Goal: Task Accomplishment & Management: Manage account settings

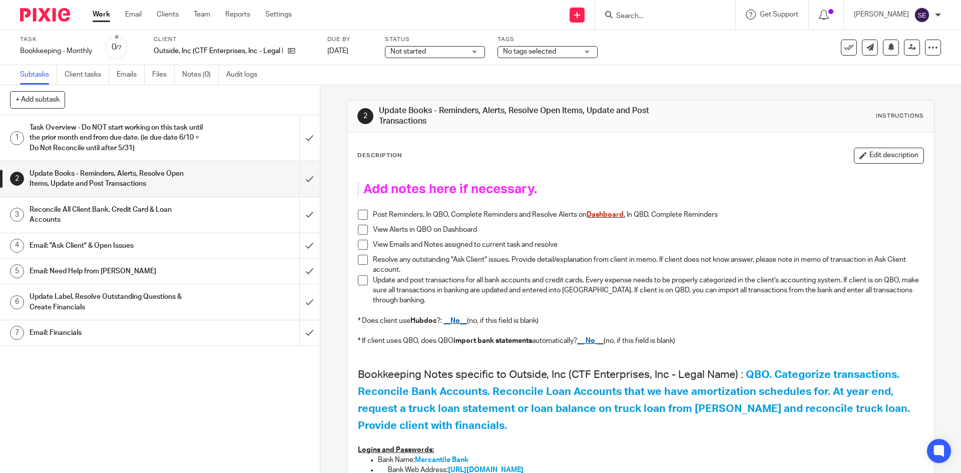
scroll to position [209, 0]
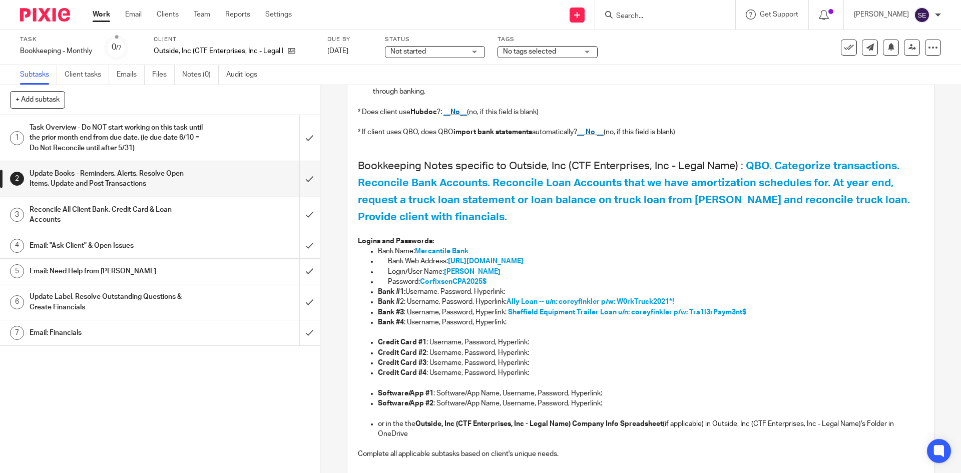
click at [190, 134] on h1 "Task Overview - Do NOT start working on this task until the prior month end fro…" at bounding box center [116, 138] width 173 height 36
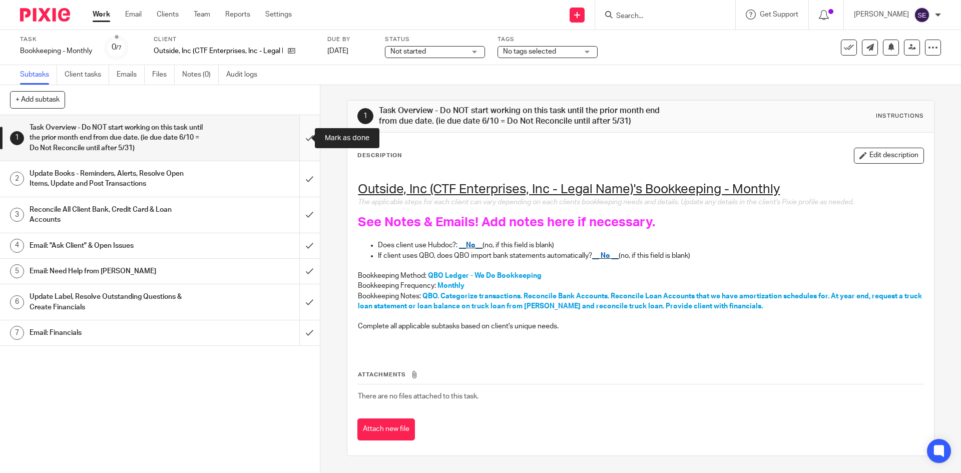
click at [300, 149] on input "submit" at bounding box center [160, 138] width 320 height 46
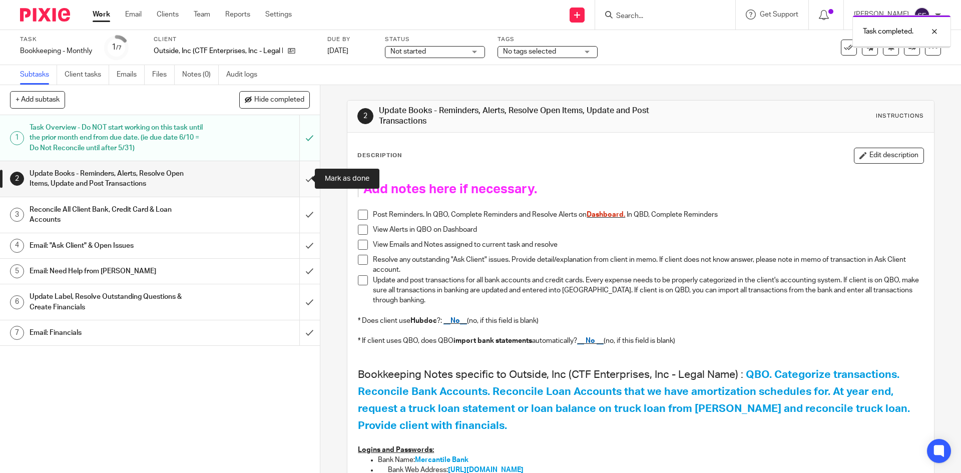
click at [303, 184] on input "submit" at bounding box center [160, 179] width 320 height 36
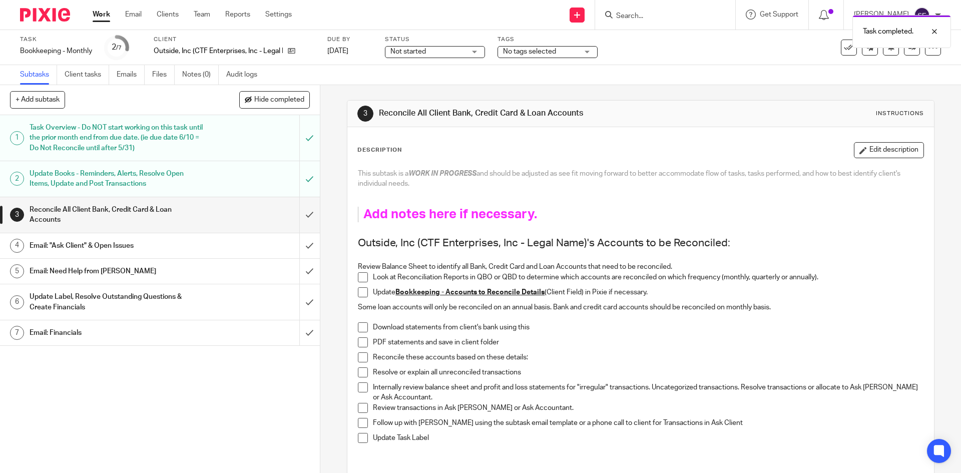
click at [222, 208] on div "Reconcile All Client Bank, Credit Card & Loan Accounts" at bounding box center [160, 215] width 260 height 26
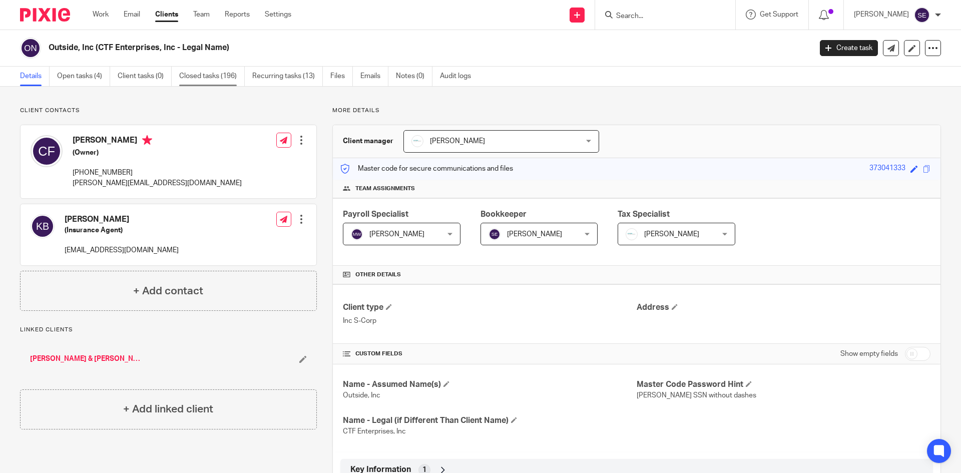
click at [208, 79] on link "Closed tasks (196)" at bounding box center [212, 77] width 66 height 20
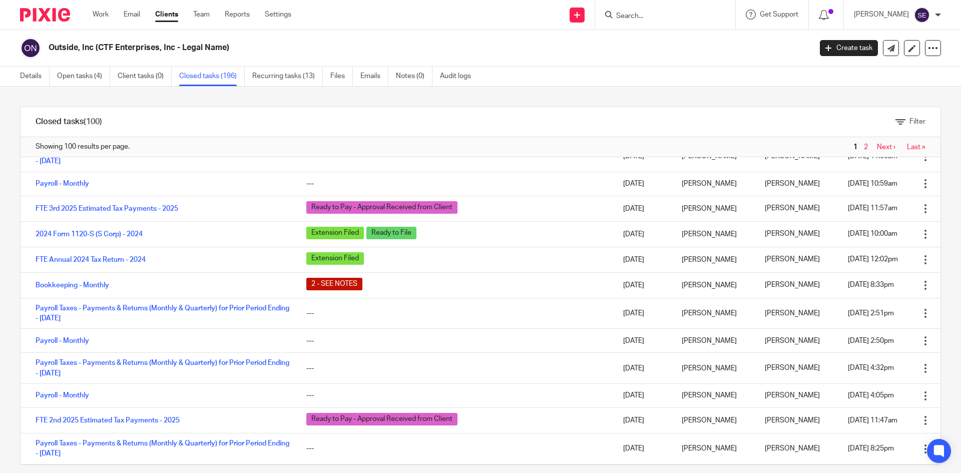
scroll to position [165, 0]
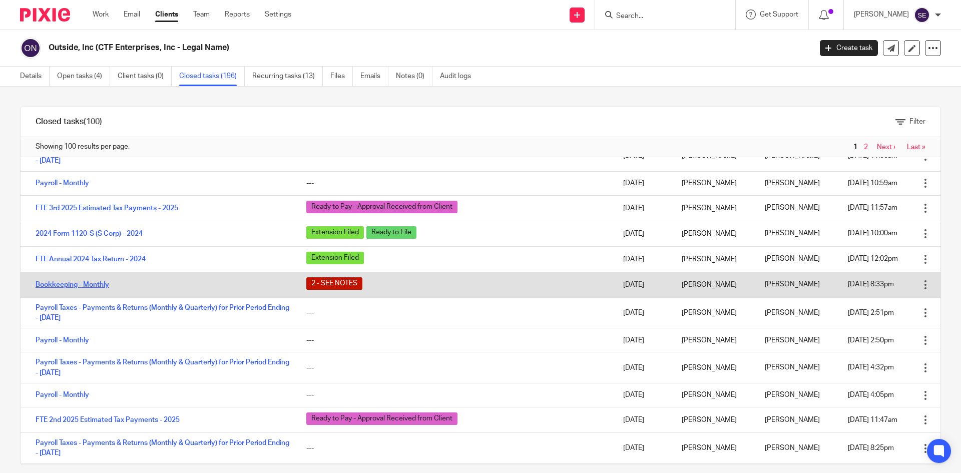
click at [60, 284] on link "Bookkeeping - Monthly" at bounding box center [73, 284] width 74 height 7
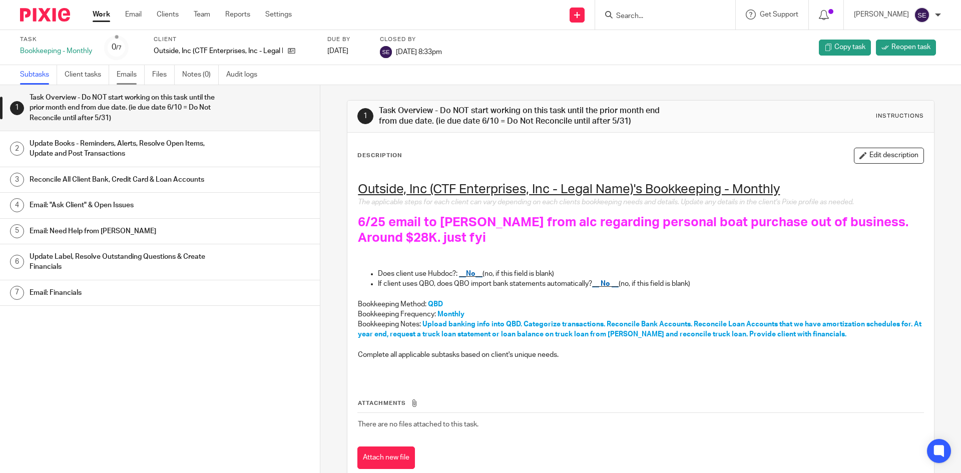
click at [132, 73] on link "Emails" at bounding box center [131, 75] width 28 height 20
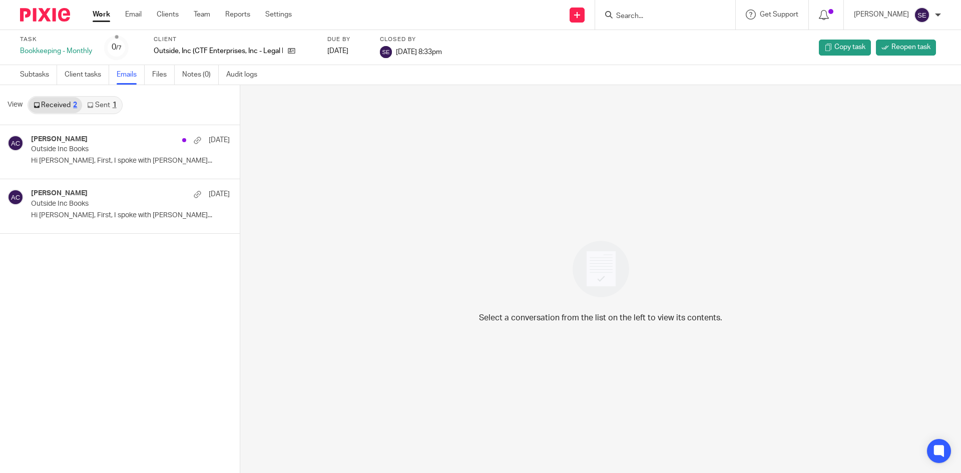
click at [94, 109] on link "Sent 1" at bounding box center [101, 105] width 39 height 16
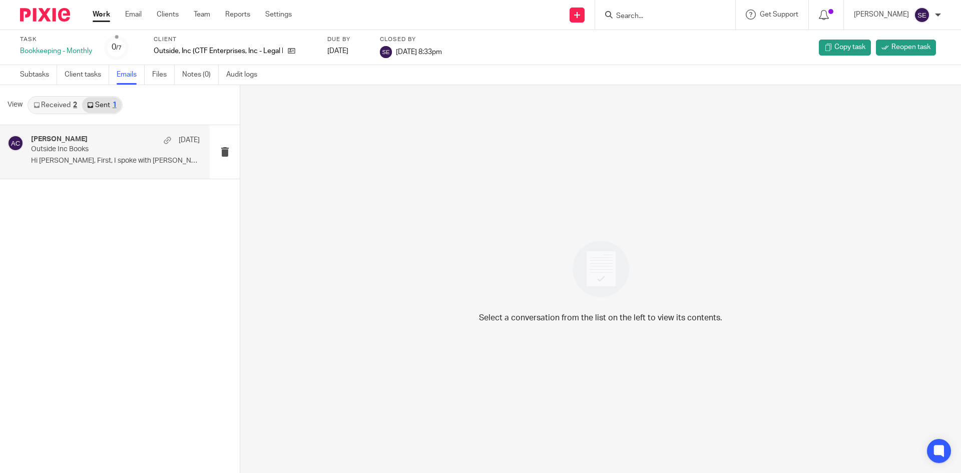
click at [117, 168] on div "Amy Corfixsen Jun 25 Outside Inc Books Hi Michelle, First, I spoke with Corey..." at bounding box center [115, 152] width 169 height 34
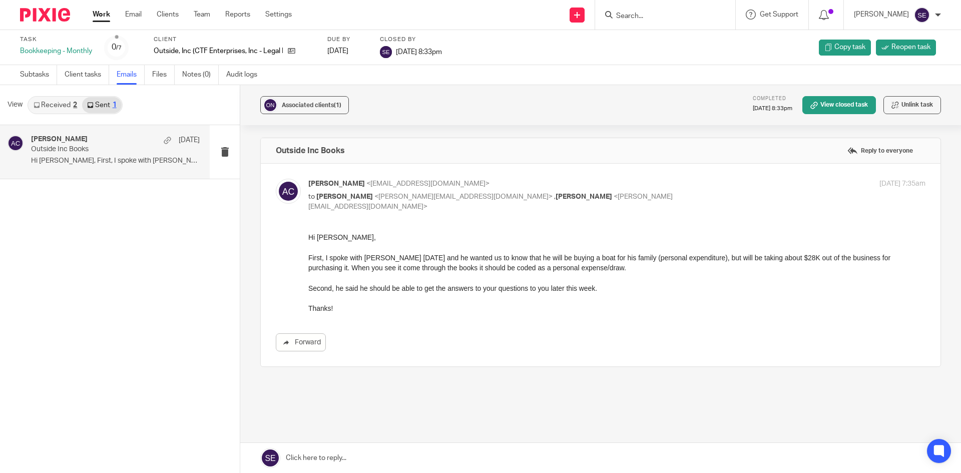
click at [55, 101] on link "Received 2" at bounding box center [56, 105] width 54 height 16
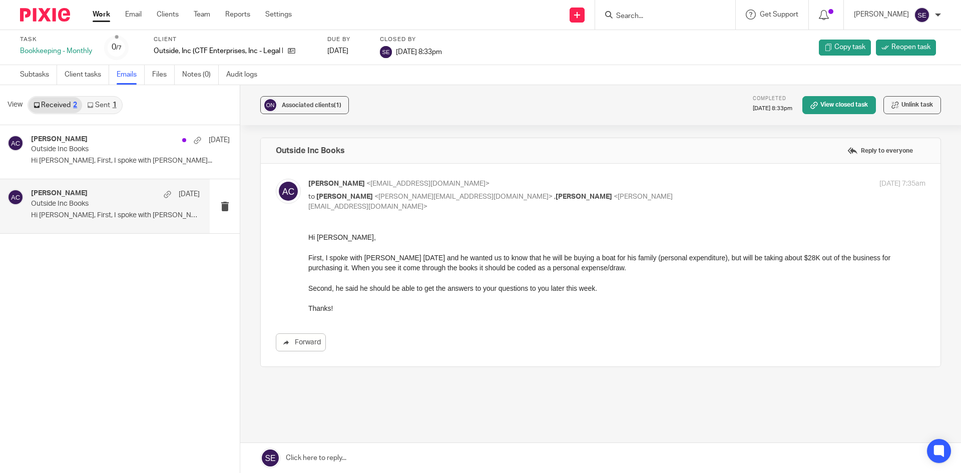
click at [113, 205] on p "Outside Inc Books" at bounding box center [98, 204] width 135 height 9
click at [105, 146] on p "Outside Inc Books" at bounding box center [98, 149] width 135 height 9
click at [101, 183] on div "Amy Corfixsen Jun 25 Outside Inc Books Hi Michelle, First, I spoke with Corey..." at bounding box center [105, 206] width 210 height 54
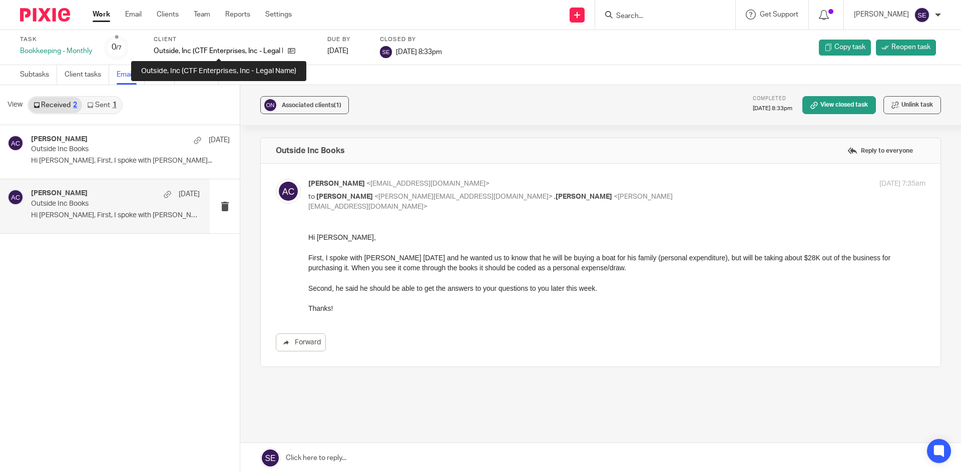
click at [261, 54] on p "Outside, Inc (CTF Enterprises, Inc - Legal Name)" at bounding box center [218, 51] width 129 height 10
click at [250, 46] on p "Outside, Inc (CTF Enterprises, Inc - Legal Name)" at bounding box center [218, 51] width 129 height 10
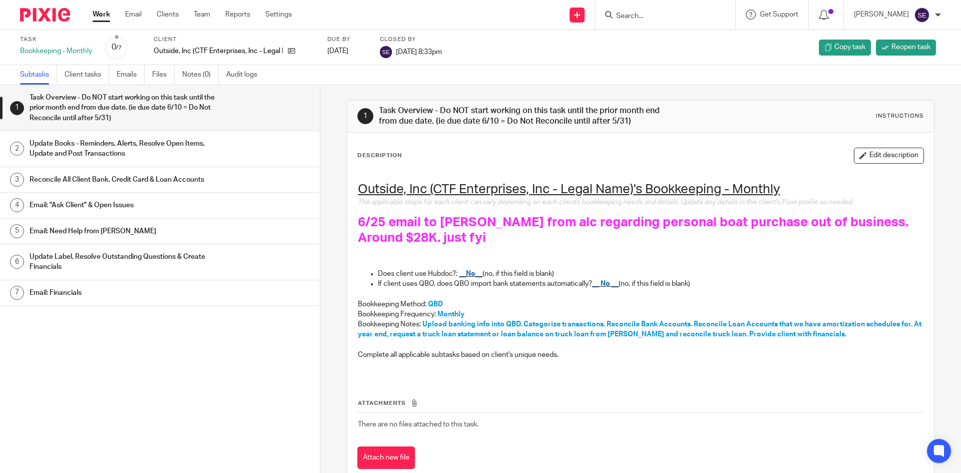
drag, startPoint x: 289, startPoint y: 46, endPoint x: 252, endPoint y: 137, distance: 99.0
click at [252, 137] on div "Update Books - Reminders, Alerts, Resolve Open Items, Update and Post Transacti…" at bounding box center [170, 149] width 280 height 26
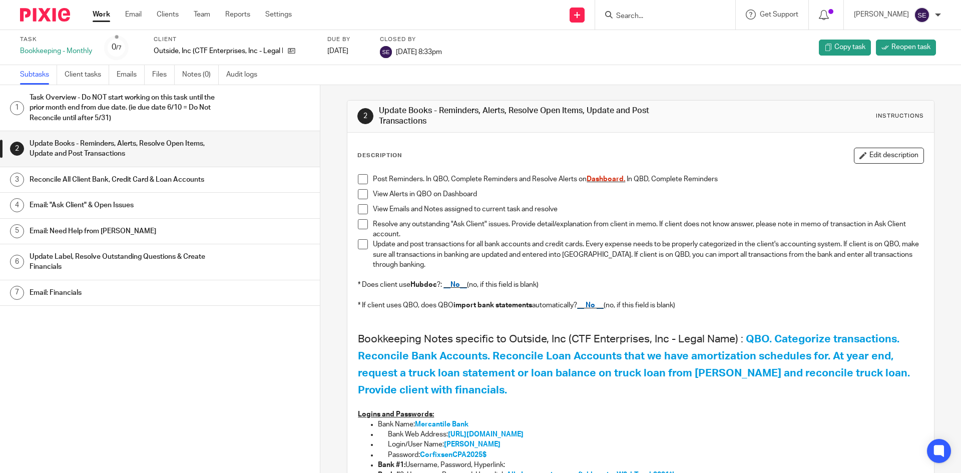
click at [288, 51] on link at bounding box center [289, 51] width 13 height 10
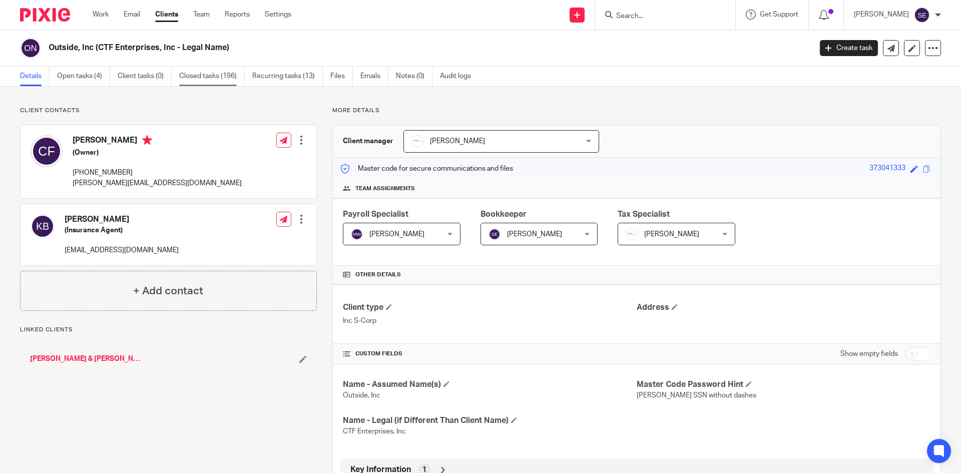
click at [208, 78] on link "Closed tasks (196)" at bounding box center [212, 77] width 66 height 20
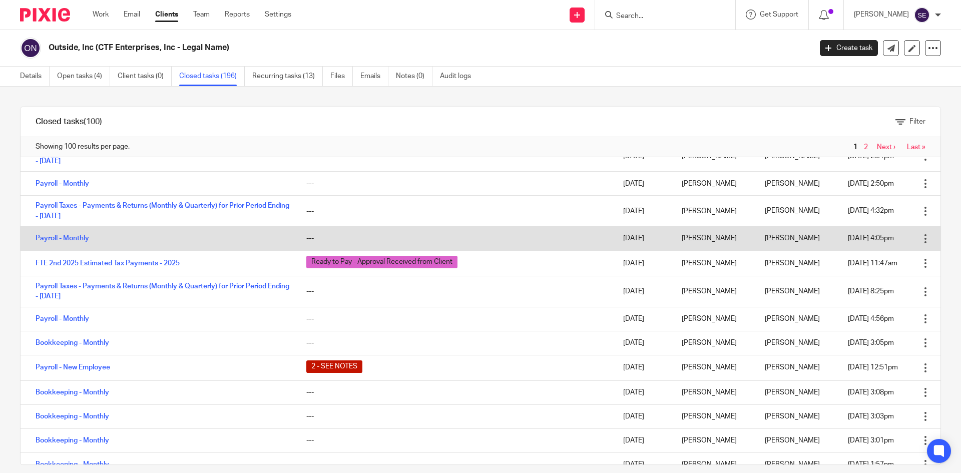
scroll to position [323, 0]
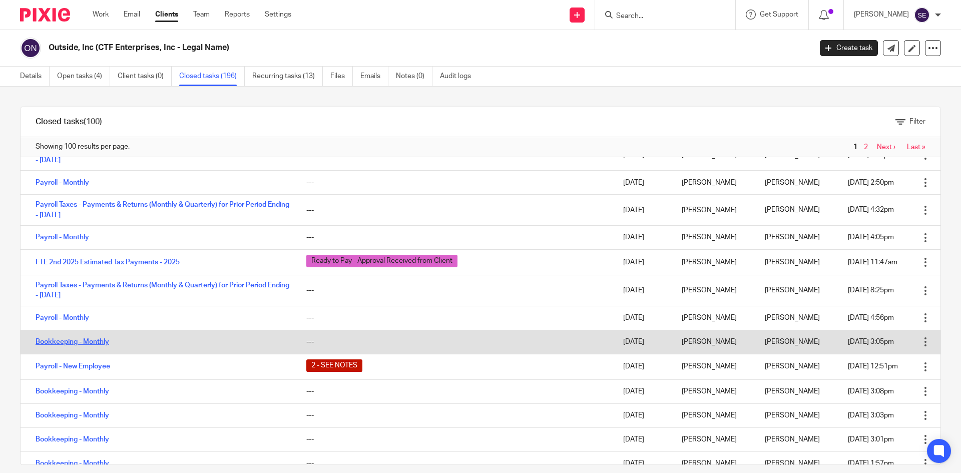
click at [83, 344] on link "Bookkeeping - Monthly" at bounding box center [73, 341] width 74 height 7
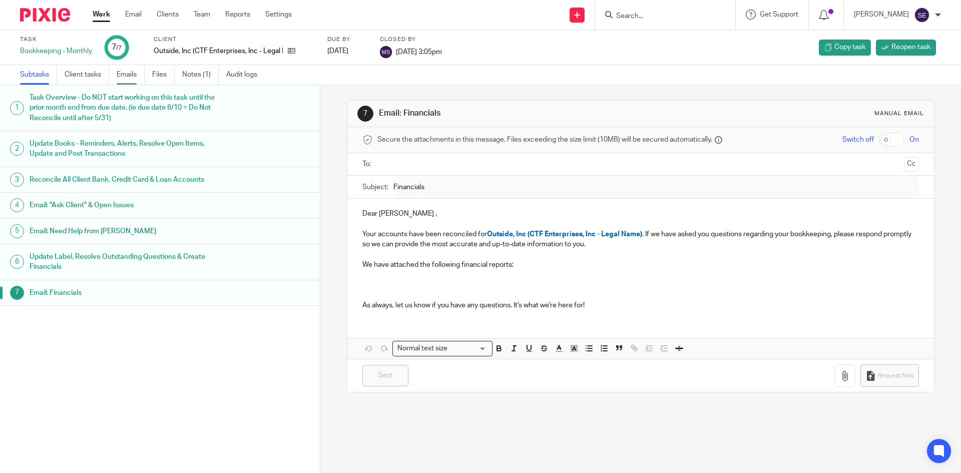
click at [141, 84] on link "Emails" at bounding box center [131, 75] width 28 height 20
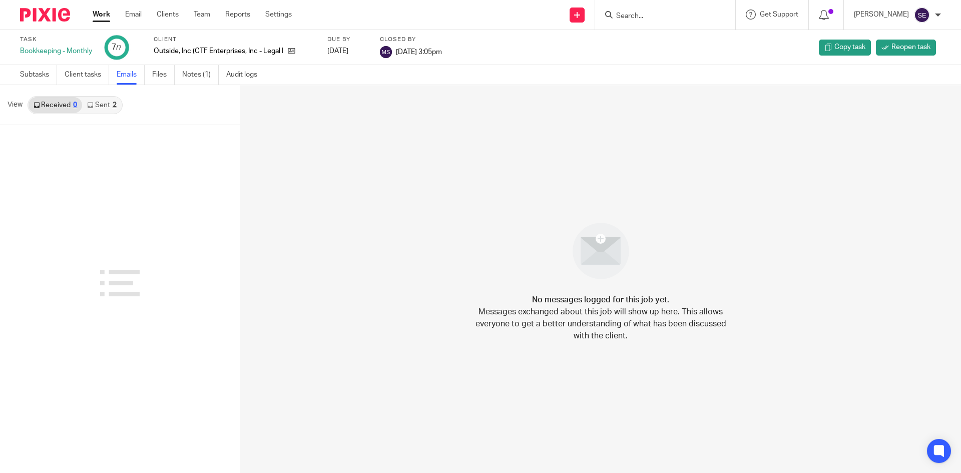
click at [97, 106] on link "Sent 2" at bounding box center [101, 105] width 39 height 16
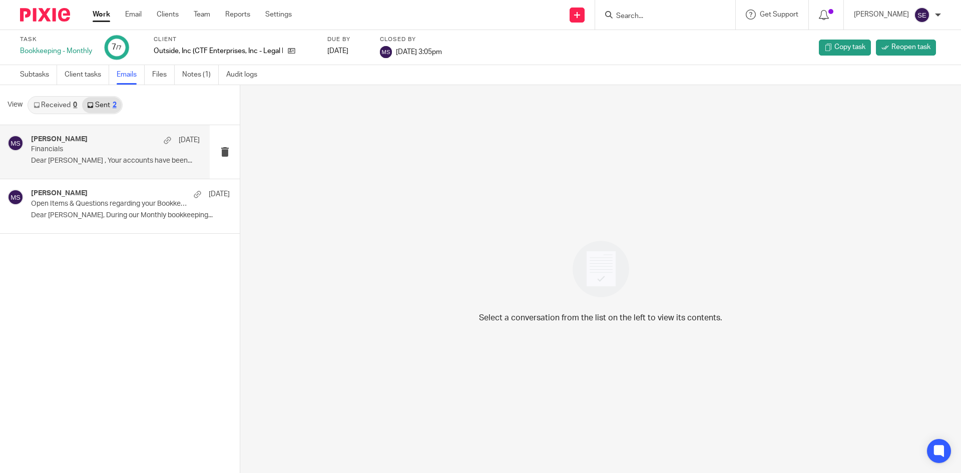
click at [100, 161] on p "Dear [PERSON_NAME] , Your accounts have been..." at bounding box center [115, 161] width 169 height 9
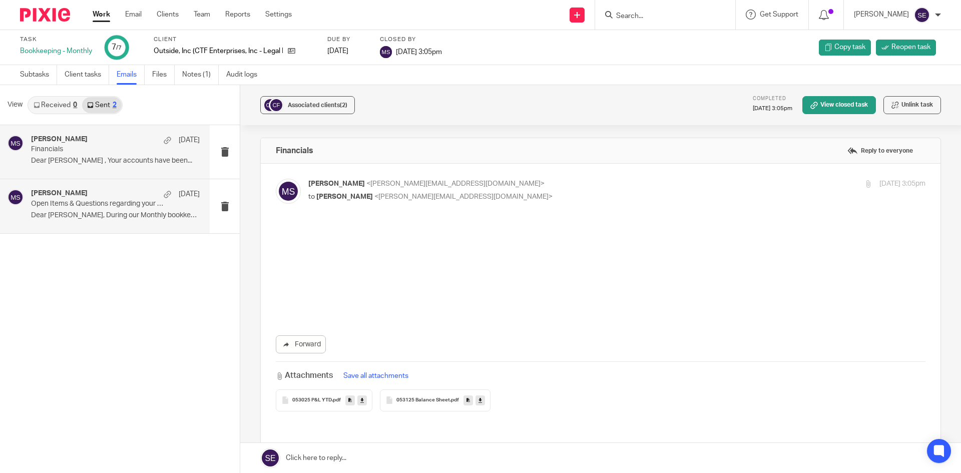
click at [117, 220] on div "[PERSON_NAME] [DATE] Open Items & Questions regarding your Bookkeeping. ACTION …" at bounding box center [115, 206] width 169 height 34
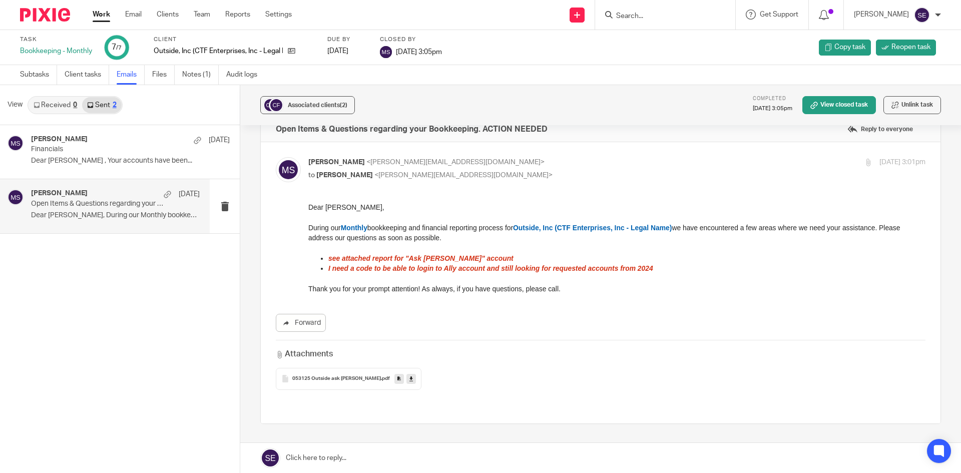
scroll to position [22, 0]
click at [394, 374] on link at bounding box center [399, 379] width 10 height 10
click at [409, 380] on icon at bounding box center [411, 379] width 4 height 8
click at [315, 382] on div "053125 Outside ask [PERSON_NAME] .pdf" at bounding box center [349, 379] width 146 height 22
